Goal: Information Seeking & Learning: Learn about a topic

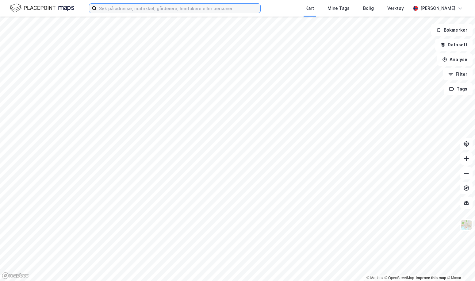
click at [125, 6] on input at bounding box center [179, 8] width 164 height 9
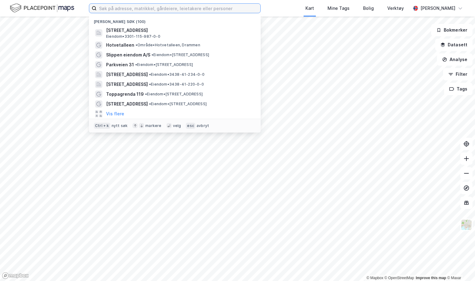
click at [120, 9] on input at bounding box center [179, 8] width 164 height 9
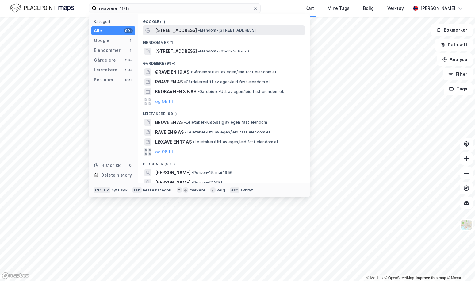
click at [162, 28] on span "[STREET_ADDRESS]" at bounding box center [176, 30] width 42 height 7
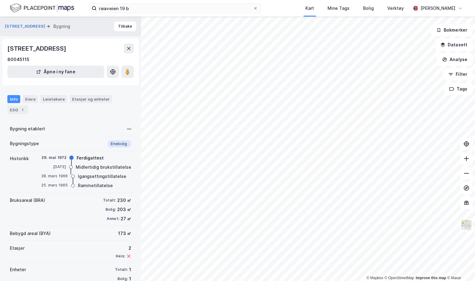
scroll to position [1, 0]
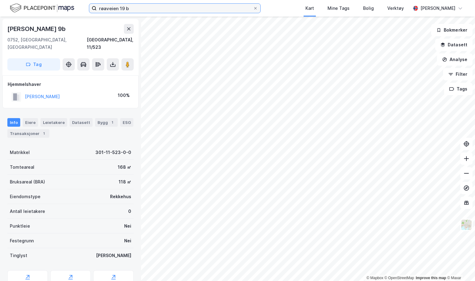
click at [141, 9] on input "røaveien 19 b" at bounding box center [175, 8] width 157 height 9
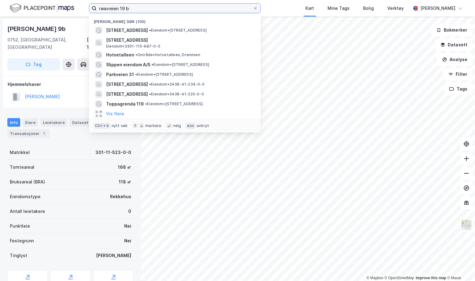
click at [141, 9] on input "røaveien 19 b" at bounding box center [175, 8] width 157 height 9
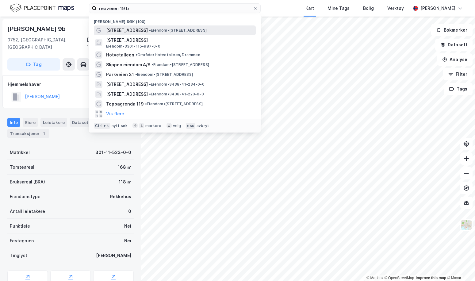
click at [149, 29] on span "• Eiendom • [STREET_ADDRESS]" at bounding box center [178, 30] width 58 height 5
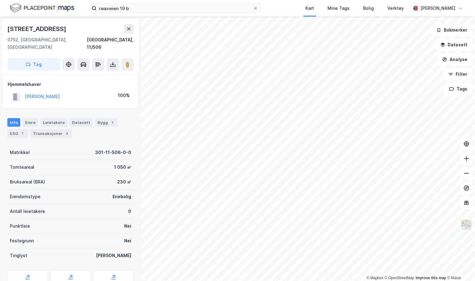
scroll to position [0, 0]
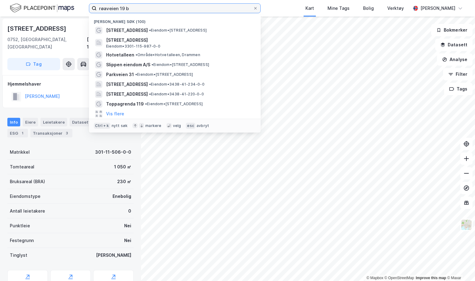
drag, startPoint x: 137, startPoint y: 7, endPoint x: 98, endPoint y: 10, distance: 39.4
click at [98, 10] on input "røaveien 19 b" at bounding box center [175, 8] width 157 height 9
click at [98, 10] on input "m19 b" at bounding box center [175, 8] width 157 height 9
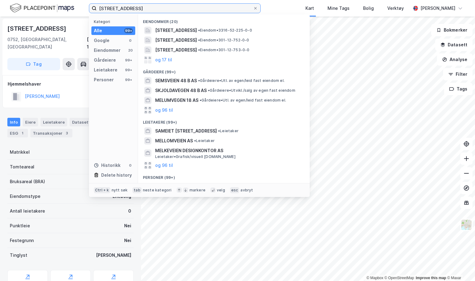
click at [181, 12] on input "[STREET_ADDRESS]" at bounding box center [175, 8] width 157 height 9
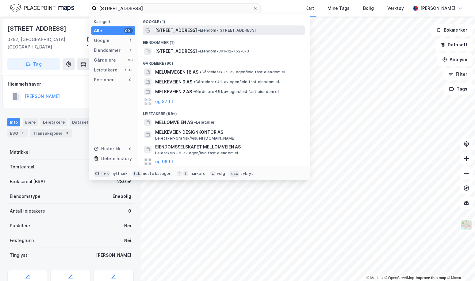
click at [182, 31] on span "[STREET_ADDRESS]" at bounding box center [176, 30] width 42 height 7
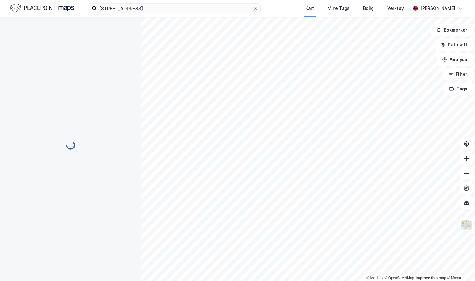
scroll to position [0, 0]
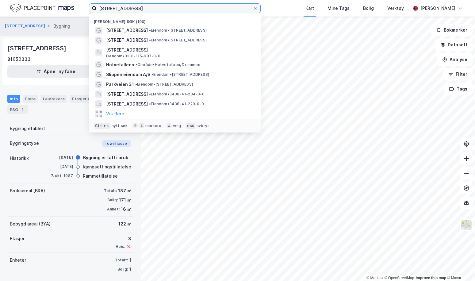
click at [140, 8] on input "[STREET_ADDRESS]" at bounding box center [175, 8] width 157 height 9
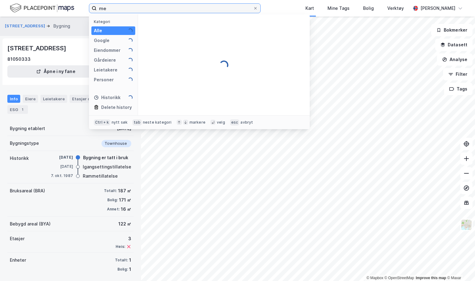
type input "m"
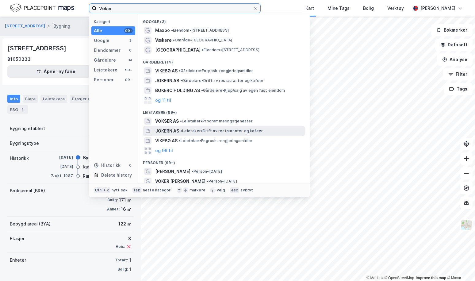
scroll to position [23, 0]
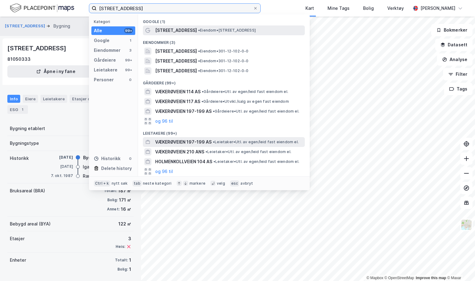
type input "[STREET_ADDRESS]"
click at [169, 28] on span "[STREET_ADDRESS]" at bounding box center [176, 30] width 42 height 7
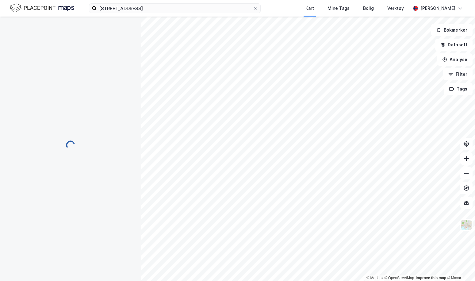
scroll to position [0, 0]
